Goal: Information Seeking & Learning: Find specific fact

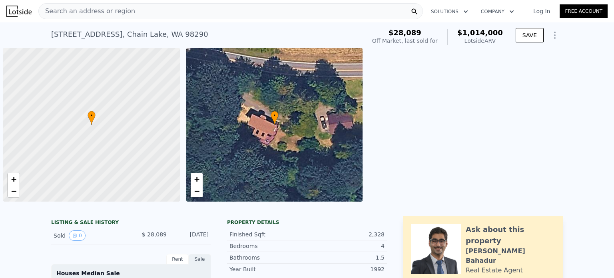
scroll to position [0, 3]
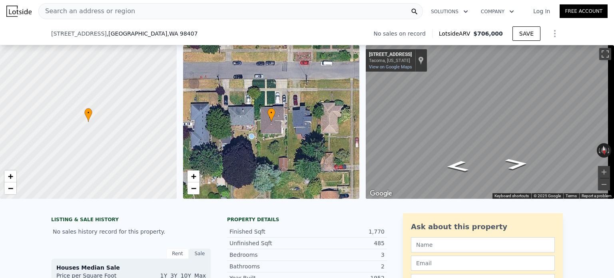
scroll to position [162, 0]
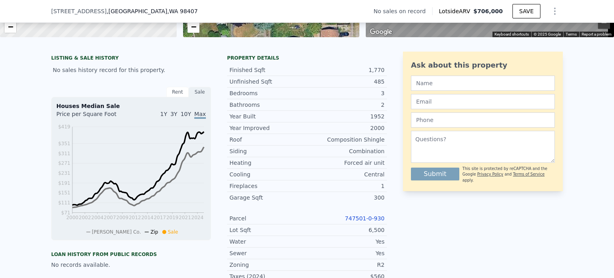
drag, startPoint x: 328, startPoint y: 206, endPoint x: 342, endPoint y: 209, distance: 14.4
click at [342, 209] on div "Year Improved 2000 Roof Composition Shingle Siding Combination Heating Forced a…" at bounding box center [307, 208] width 160 height 172
click at [367, 222] on link "747501-0-930" at bounding box center [365, 218] width 40 height 6
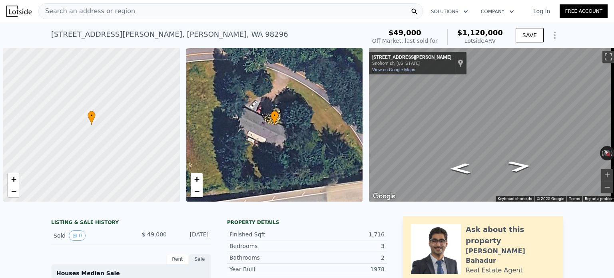
scroll to position [0, 3]
